Goal: Task Accomplishment & Management: Use online tool/utility

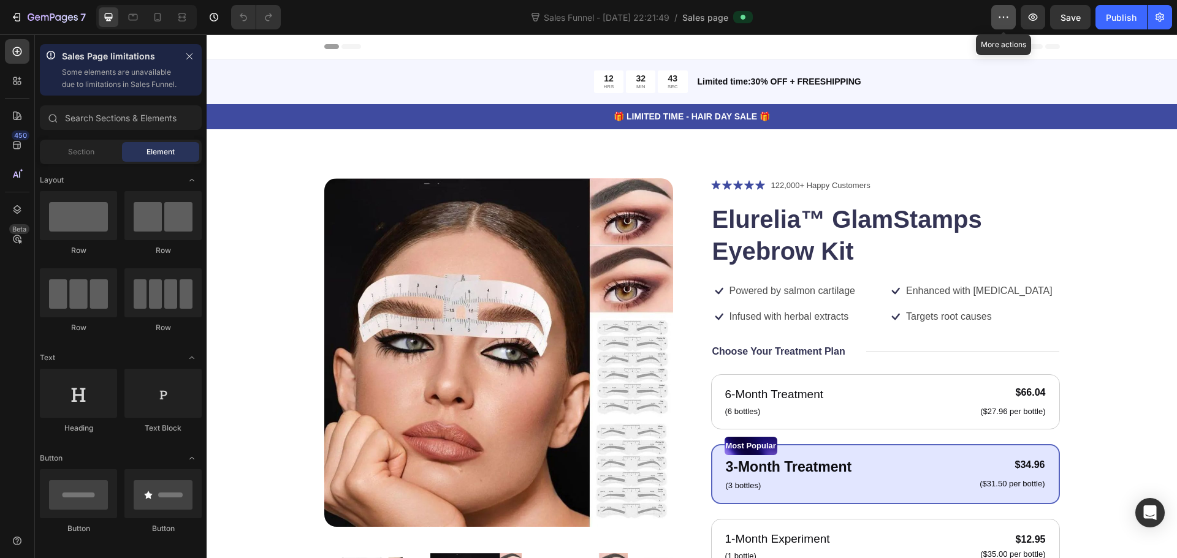
click at [998, 21] on icon "button" at bounding box center [1003, 17] width 12 height 12
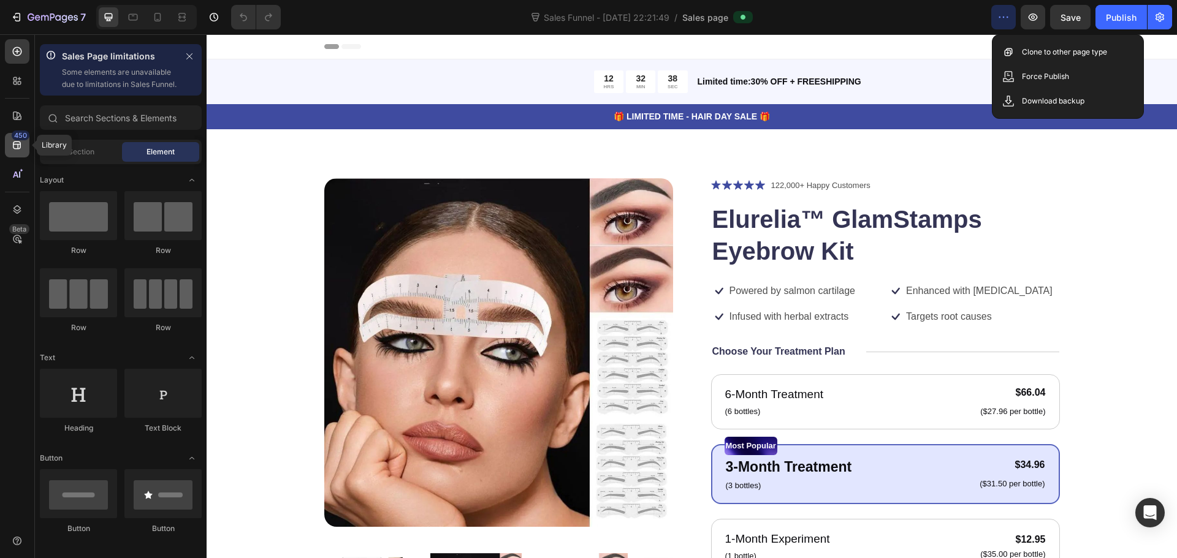
click at [12, 147] on icon at bounding box center [17, 145] width 12 height 12
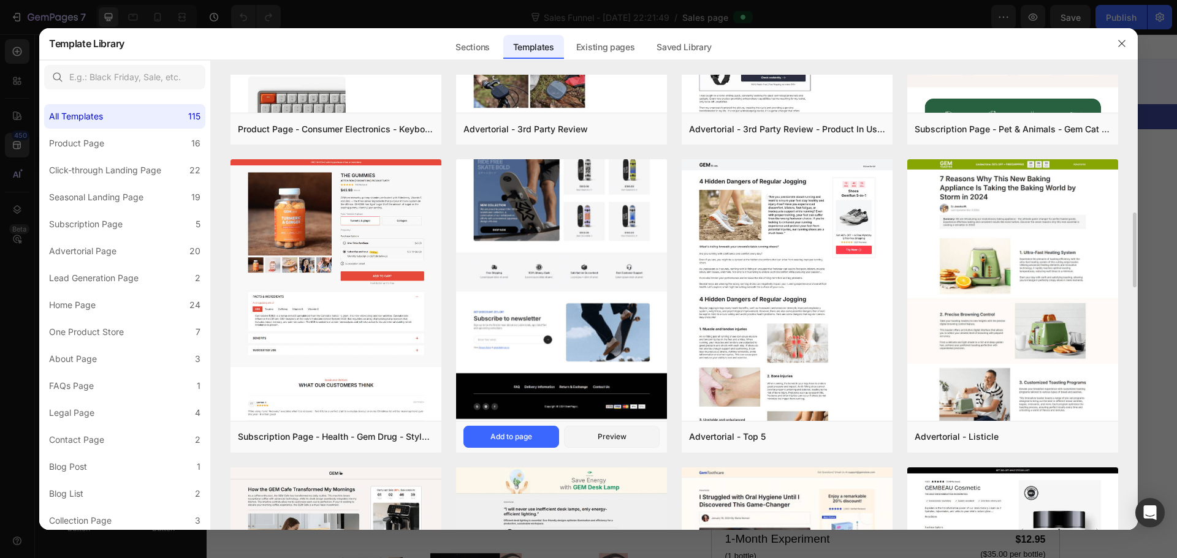
scroll to position [962, 0]
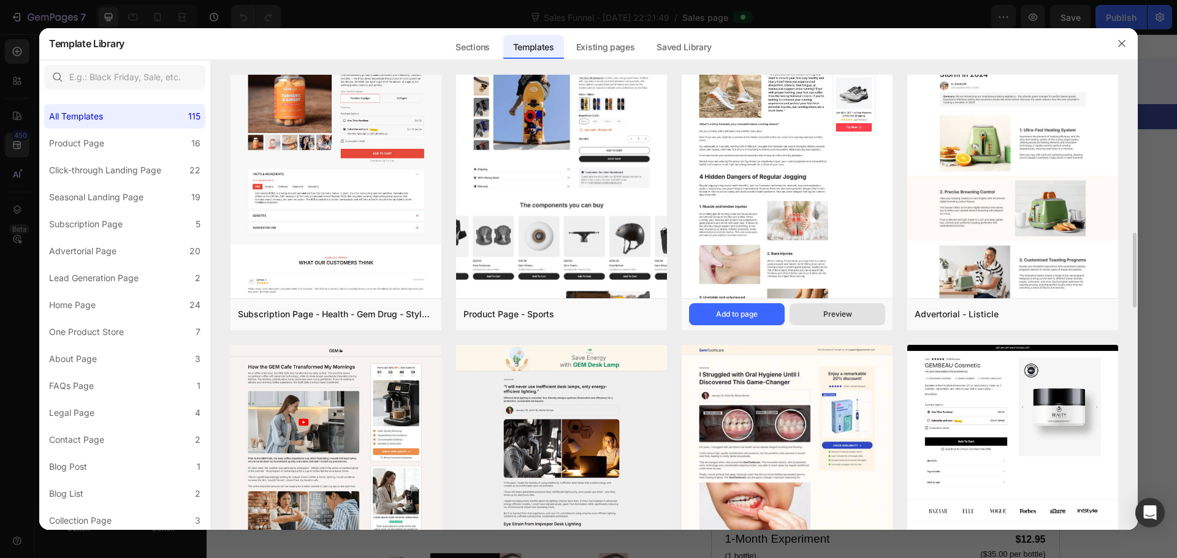
click at [826, 307] on button "Preview" at bounding box center [838, 314] width 96 height 22
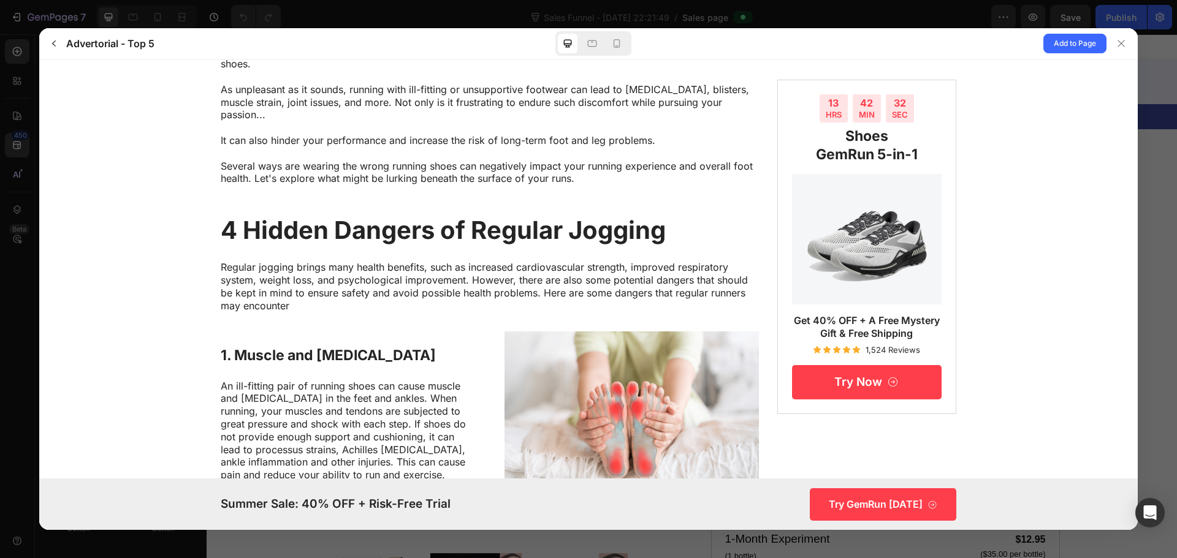
scroll to position [0, 0]
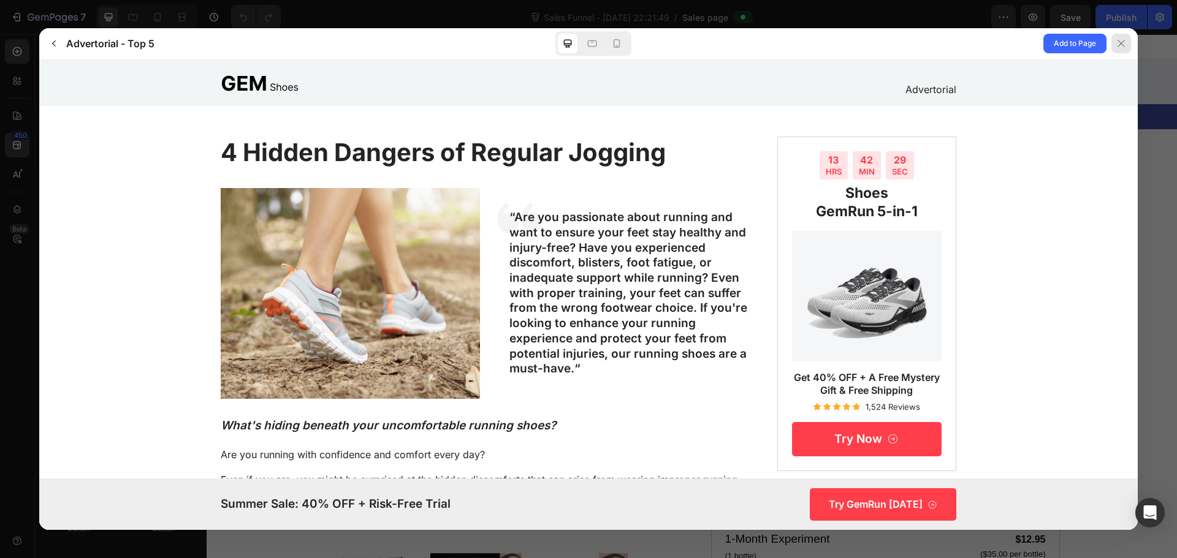
click at [1122, 40] on icon at bounding box center [1121, 44] width 10 height 10
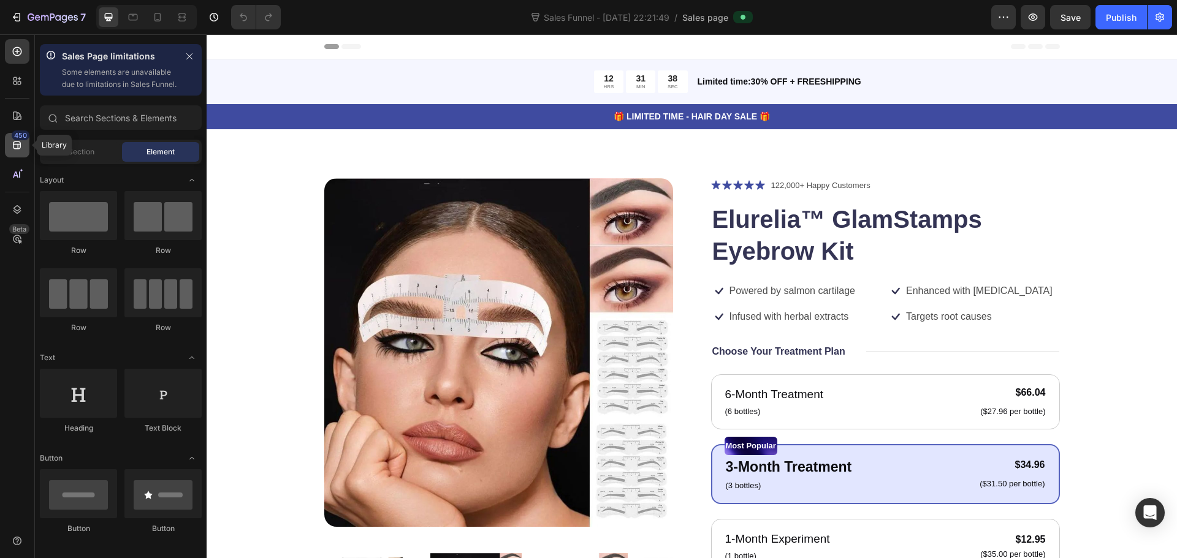
click at [18, 139] on div "450" at bounding box center [21, 136] width 18 height 10
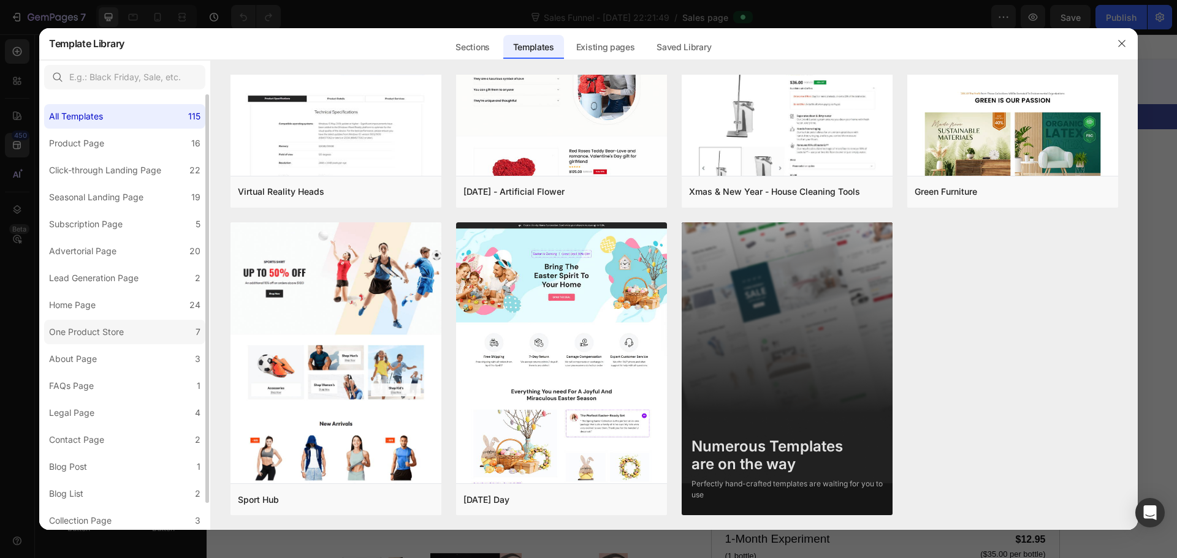
scroll to position [29, 0]
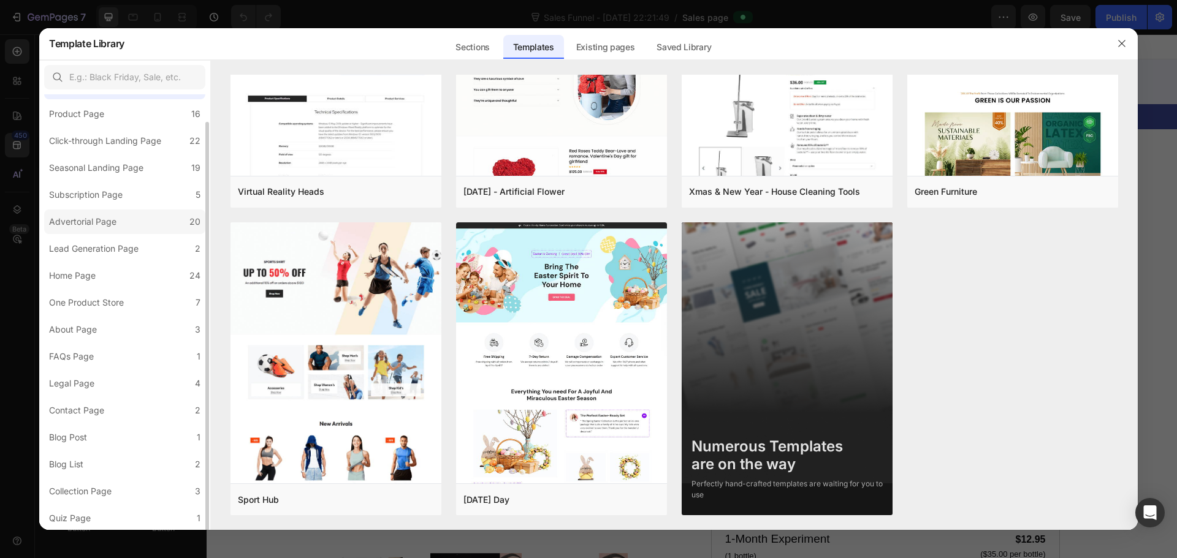
click at [115, 226] on div "Advertorial Page" at bounding box center [82, 222] width 67 height 15
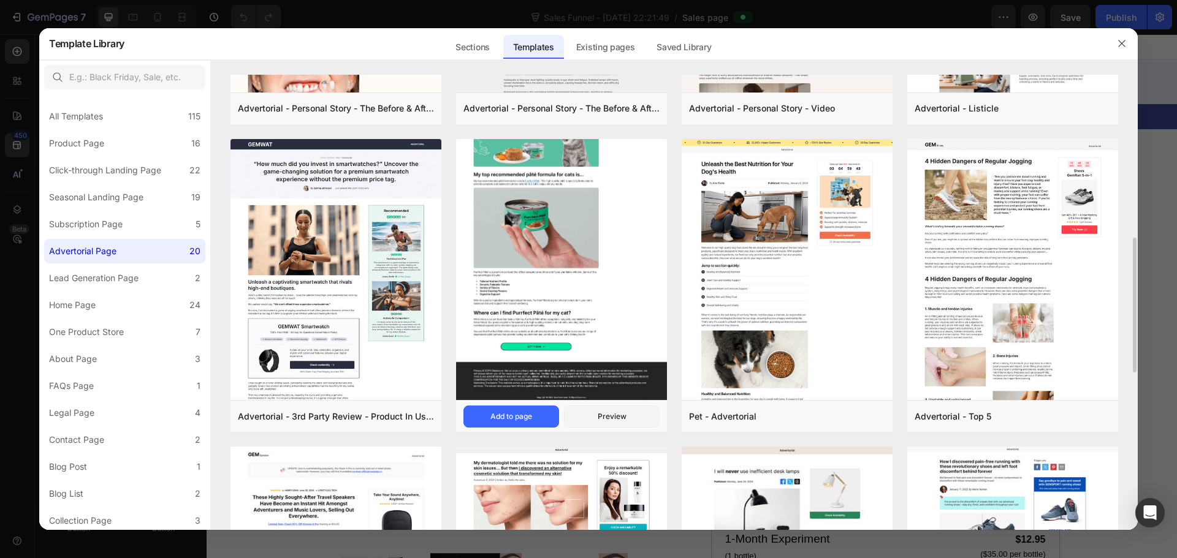
scroll to position [858, 0]
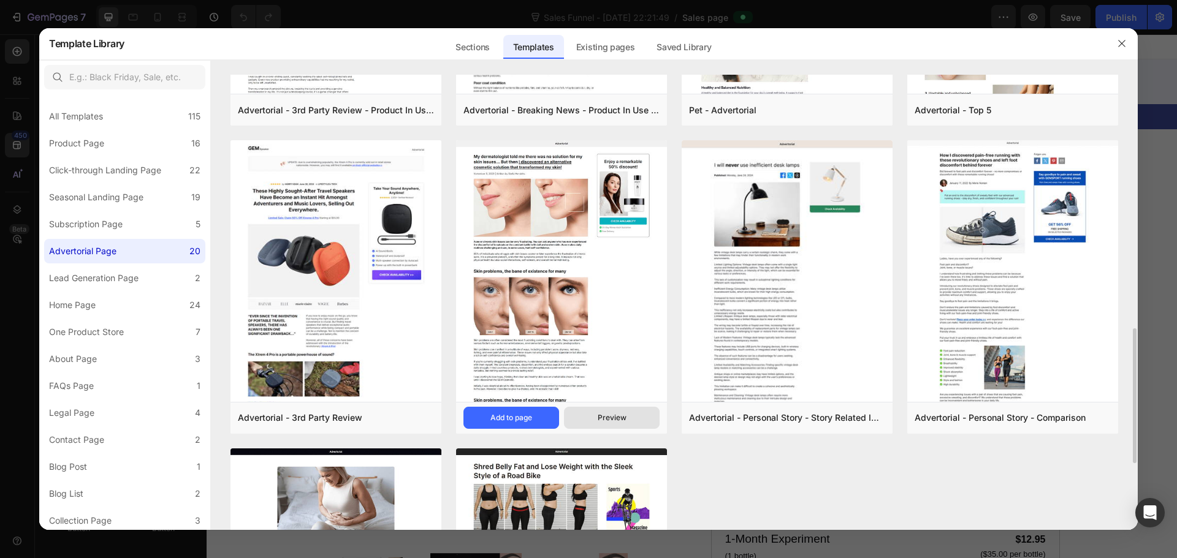
click at [617, 417] on div "Preview" at bounding box center [612, 418] width 29 height 11
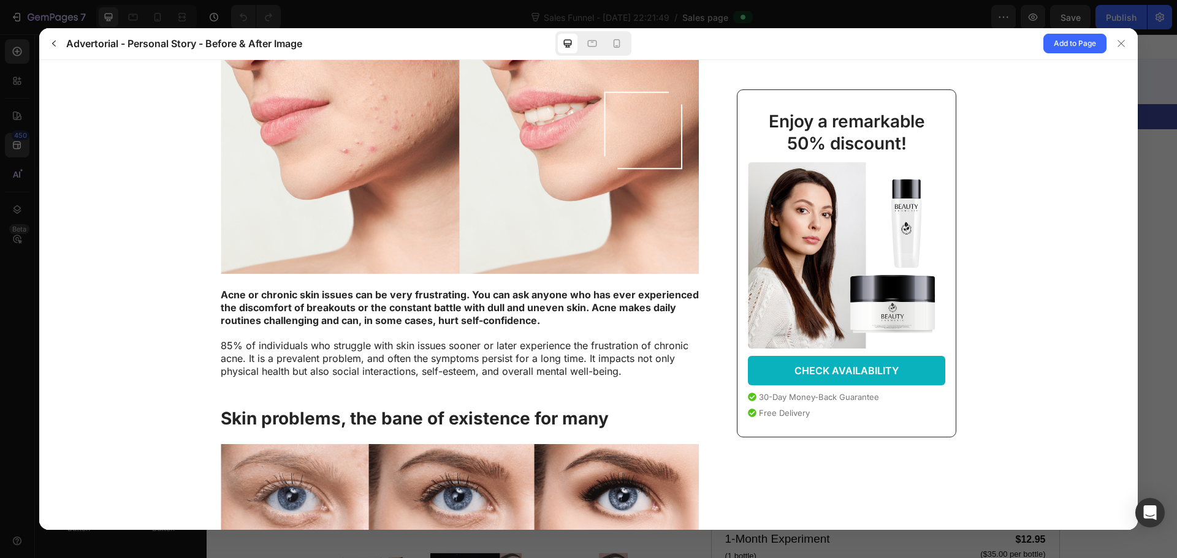
scroll to position [0, 0]
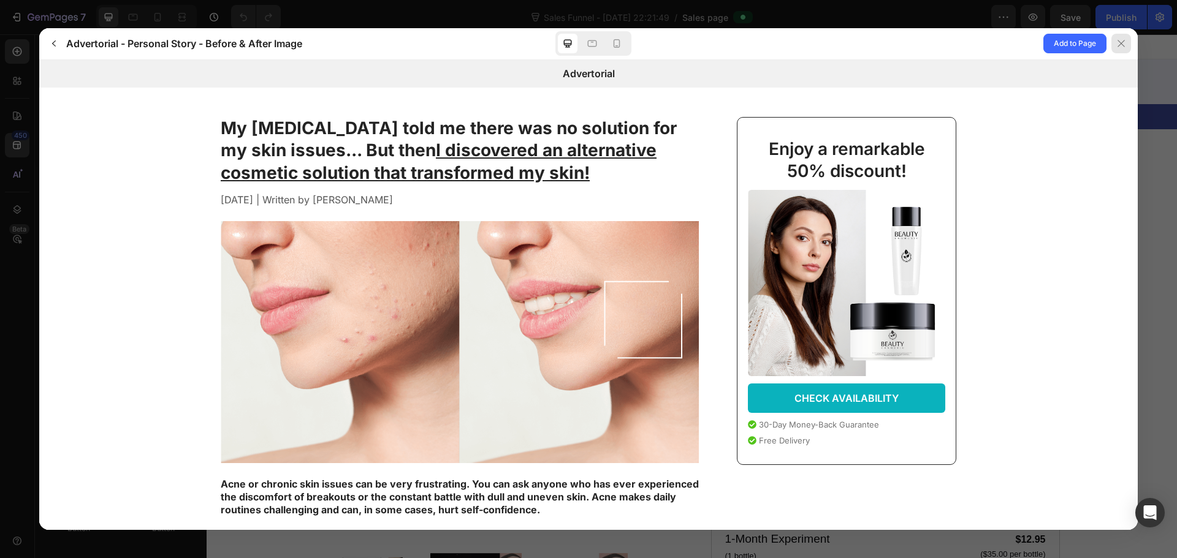
click at [1127, 43] on div at bounding box center [1121, 44] width 20 height 20
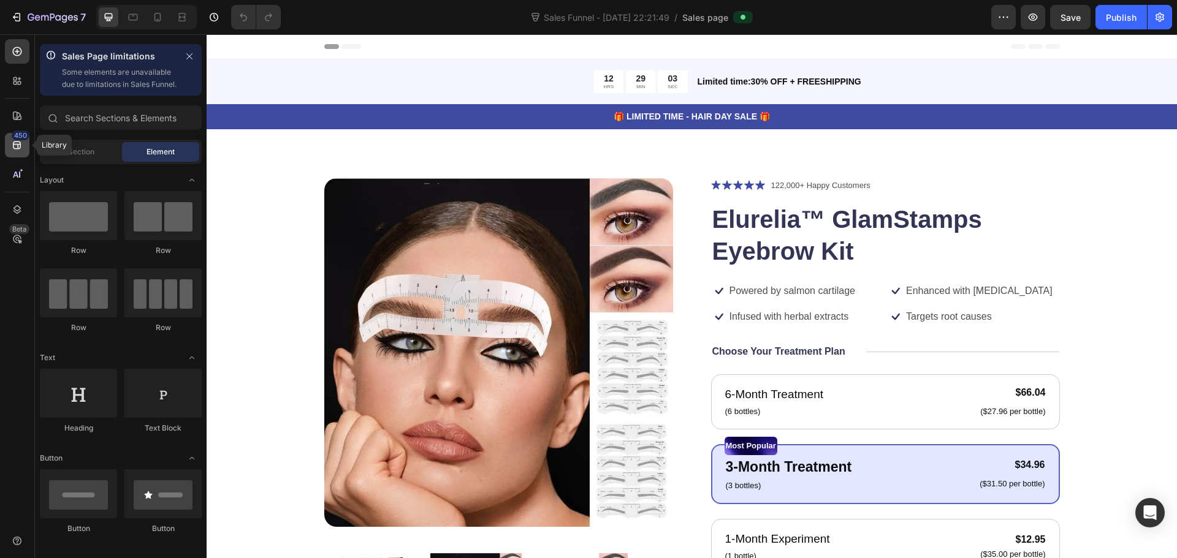
click at [14, 139] on div "450" at bounding box center [21, 136] width 18 height 10
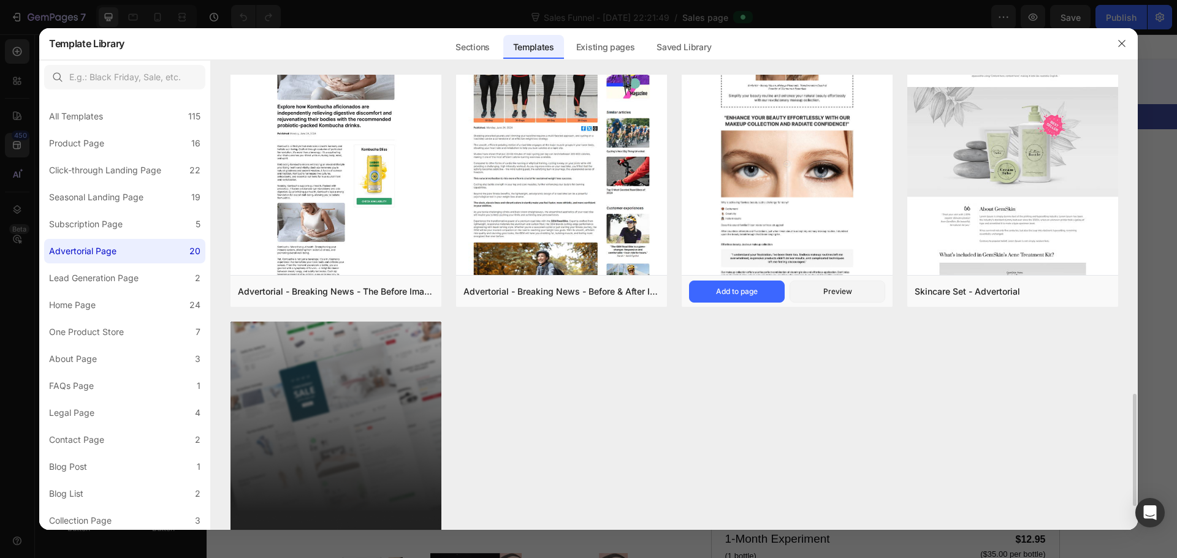
scroll to position [1391, 0]
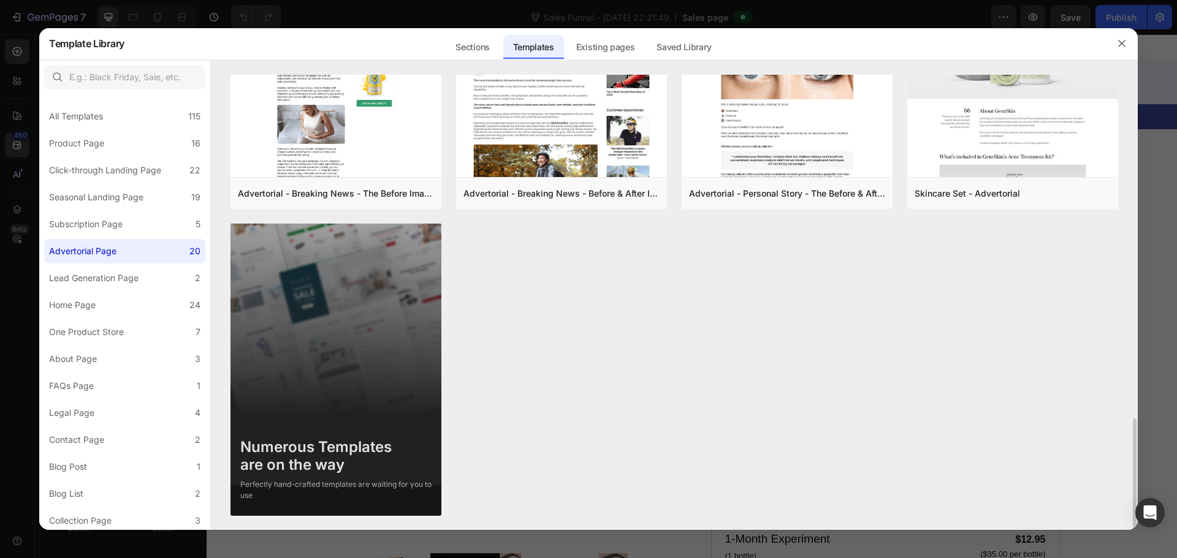
drag, startPoint x: 265, startPoint y: 480, endPoint x: 427, endPoint y: 451, distance: 164.4
click at [384, 466] on div "Numerous Templates are on the way Perfectly hand-crafted templates are waiting …" at bounding box center [335, 465] width 211 height 72
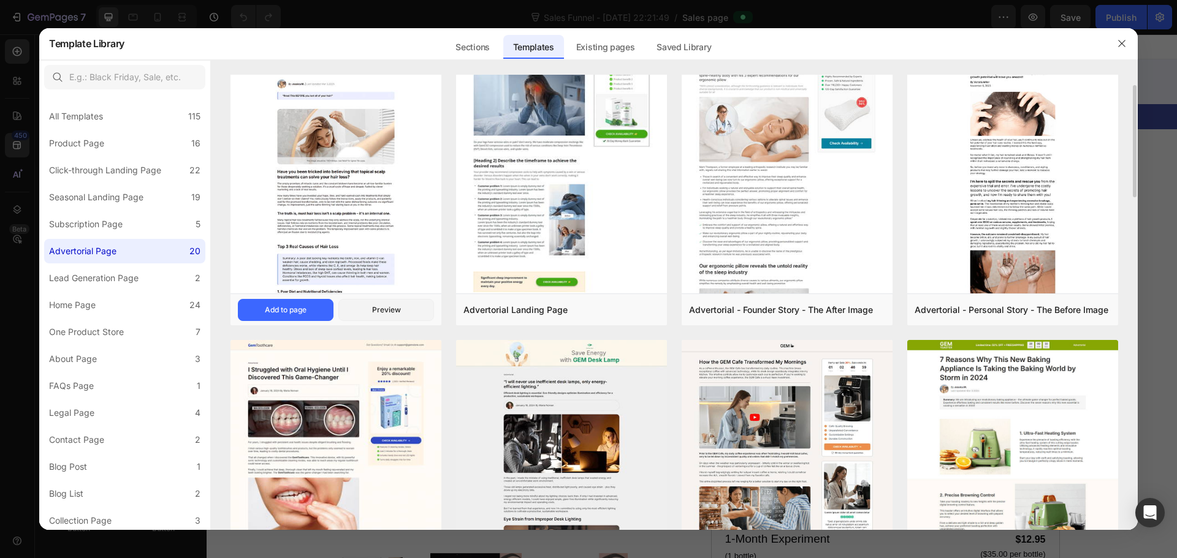
scroll to position [0, 0]
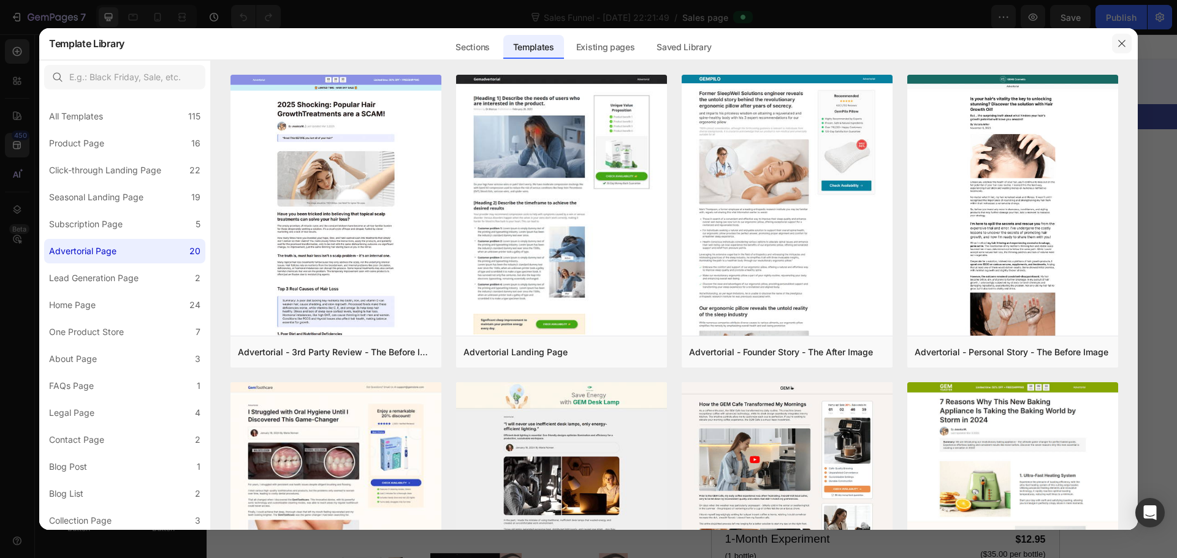
click at [1124, 44] on icon "button" at bounding box center [1122, 44] width 10 height 10
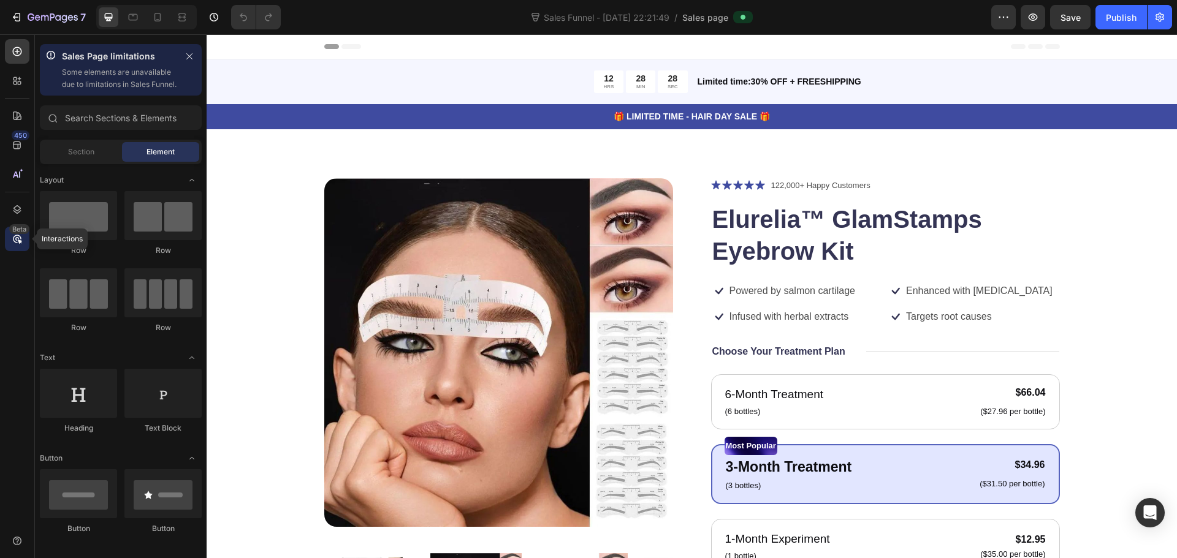
click at [18, 240] on icon at bounding box center [17, 239] width 12 height 12
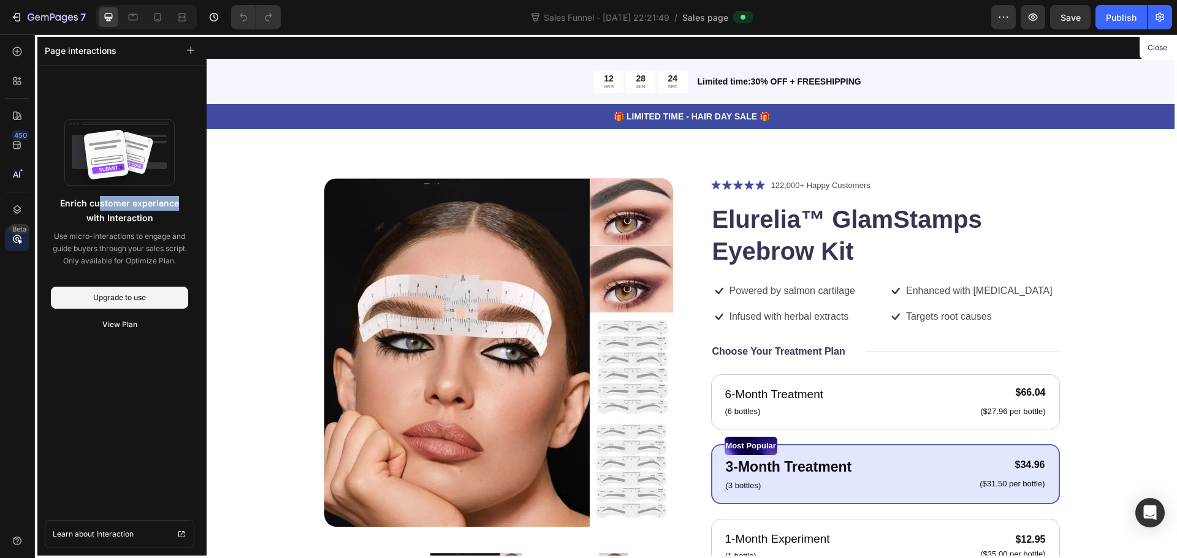
drag, startPoint x: 94, startPoint y: 203, endPoint x: 173, endPoint y: 203, distance: 78.5
click at [173, 203] on p "Enrich customer experience with Interaction" at bounding box center [119, 210] width 132 height 29
click at [131, 219] on p "Enrich customer experience with Interaction" at bounding box center [119, 210] width 132 height 29
click at [103, 303] on div "Upgrade to use" at bounding box center [119, 297] width 53 height 11
click at [111, 296] on div "Upgrade to use" at bounding box center [119, 297] width 53 height 11
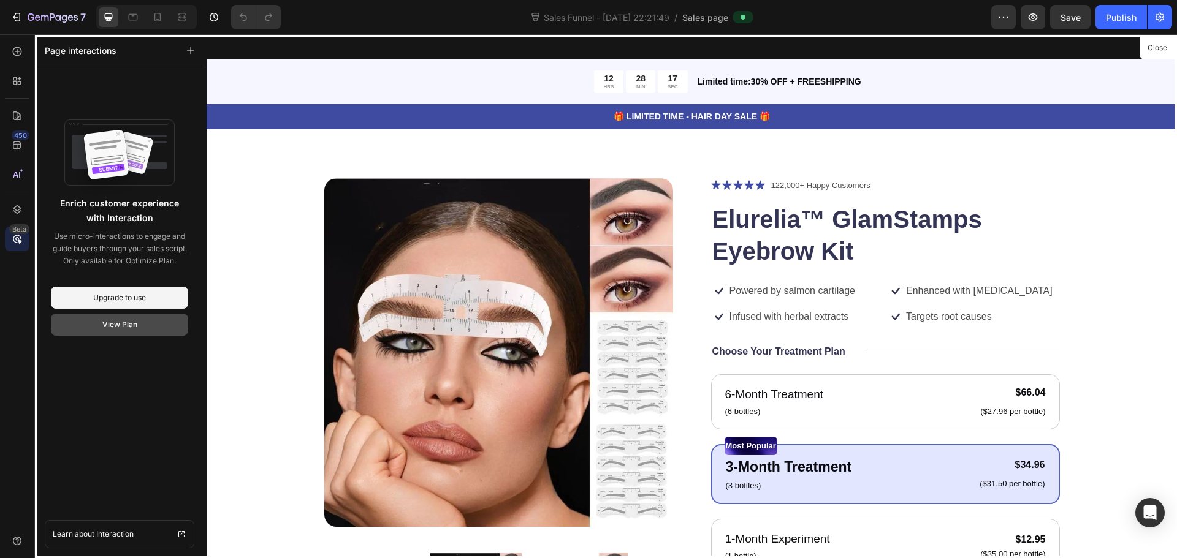
click at [120, 322] on div "View Plan" at bounding box center [119, 324] width 35 height 11
drag, startPoint x: 731, startPoint y: 213, endPoint x: 896, endPoint y: 207, distance: 165.6
click at [896, 207] on div at bounding box center [692, 296] width 970 height 524
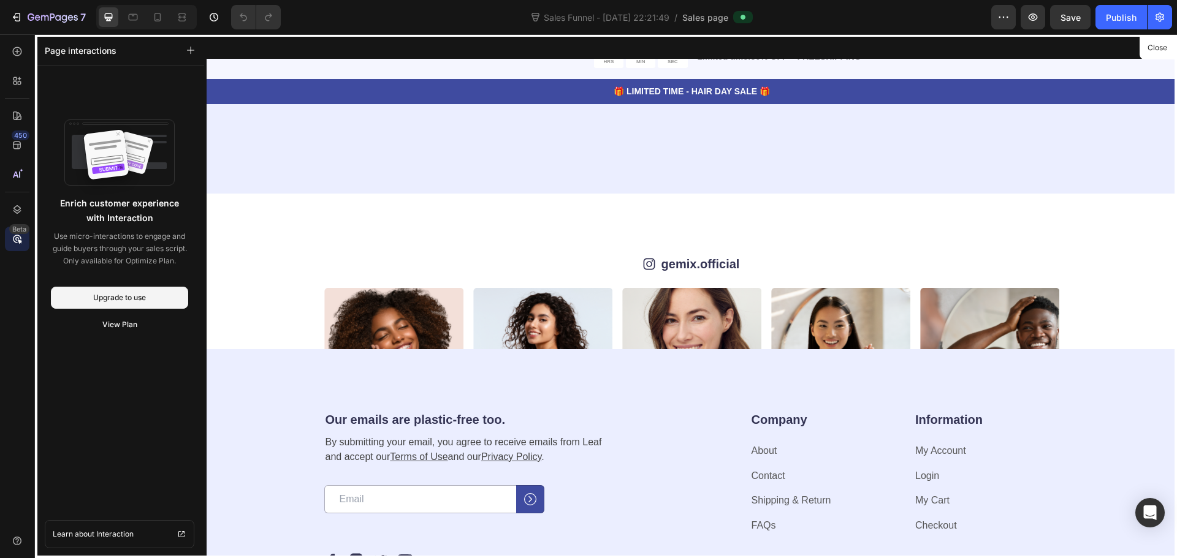
scroll to position [3396, 0]
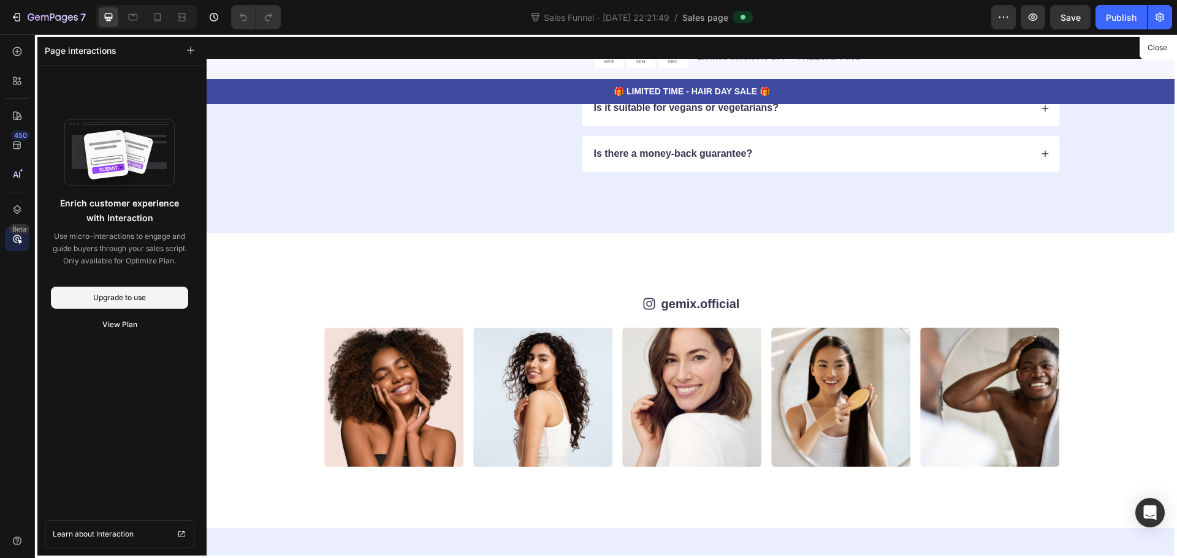
click at [693, 303] on div at bounding box center [692, 296] width 970 height 524
